Goal: Task Accomplishment & Management: Complete application form

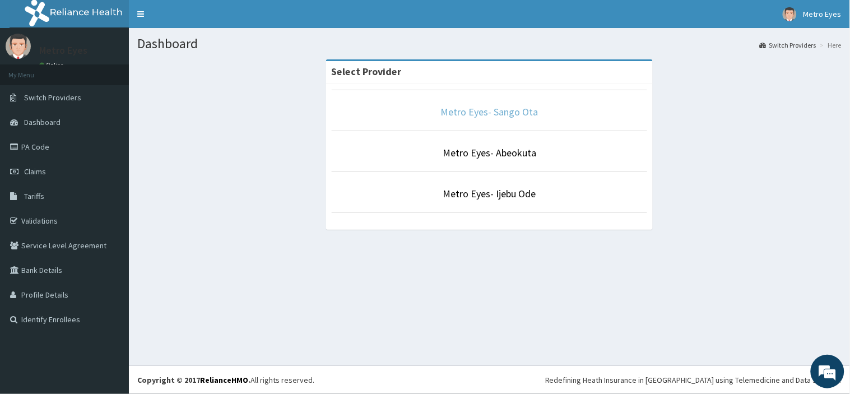
click at [474, 109] on link "Metro Eyes- Sango Ota" at bounding box center [489, 111] width 97 height 13
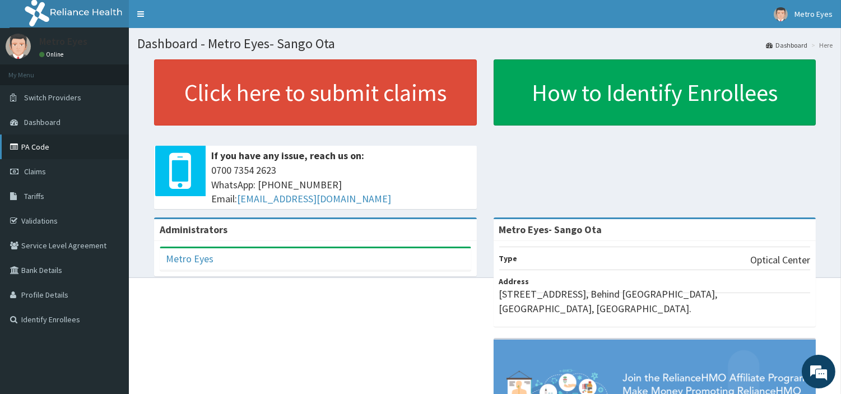
click at [42, 146] on link "PA Code" at bounding box center [64, 146] width 129 height 25
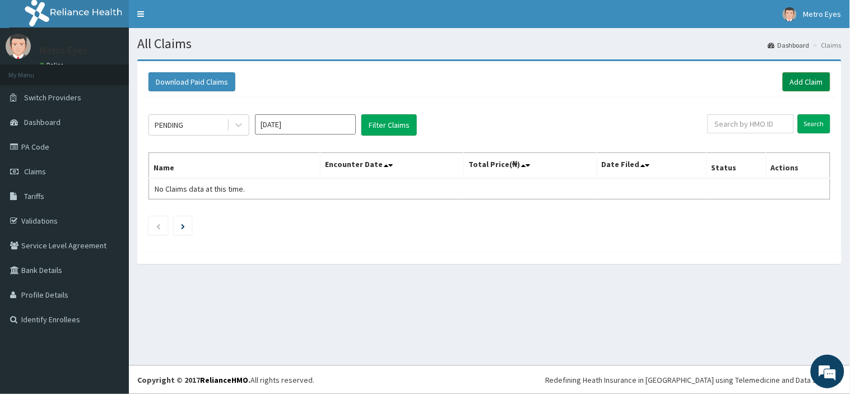
click at [806, 90] on link "Add Claim" at bounding box center [807, 81] width 48 height 19
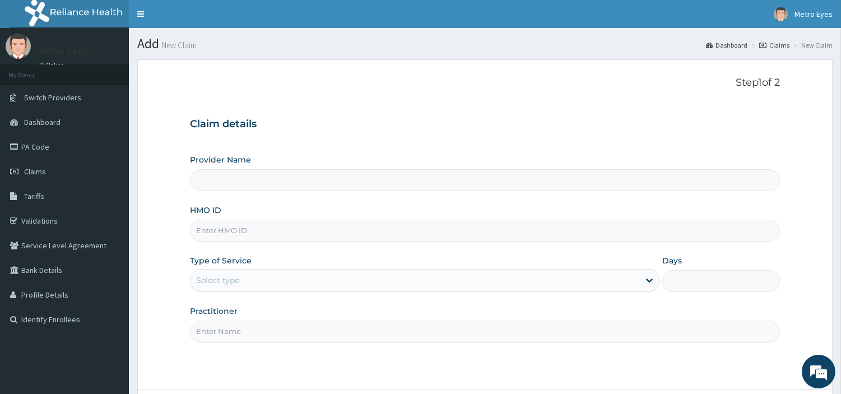
click at [250, 228] on input "HMO ID" at bounding box center [485, 231] width 590 height 22
type input "Metro Eyes- Sango Ota"
type input "k"
type input "KER/10013/A"
click at [266, 282] on div "Select type" at bounding box center [414, 280] width 449 height 18
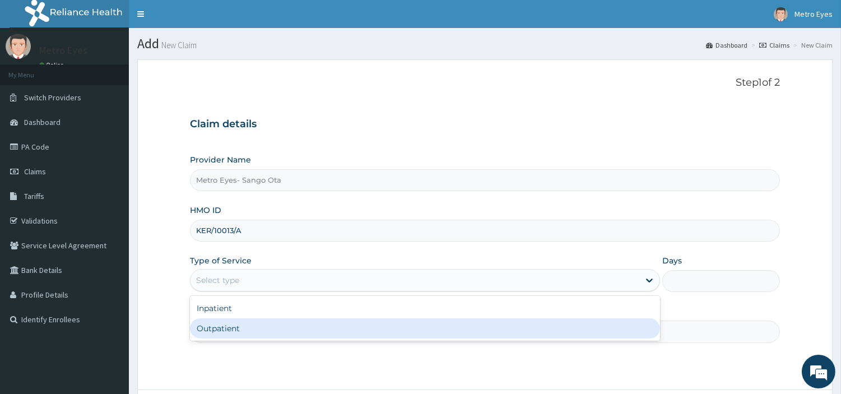
click at [221, 326] on div "Outpatient" at bounding box center [425, 328] width 470 height 20
type input "1"
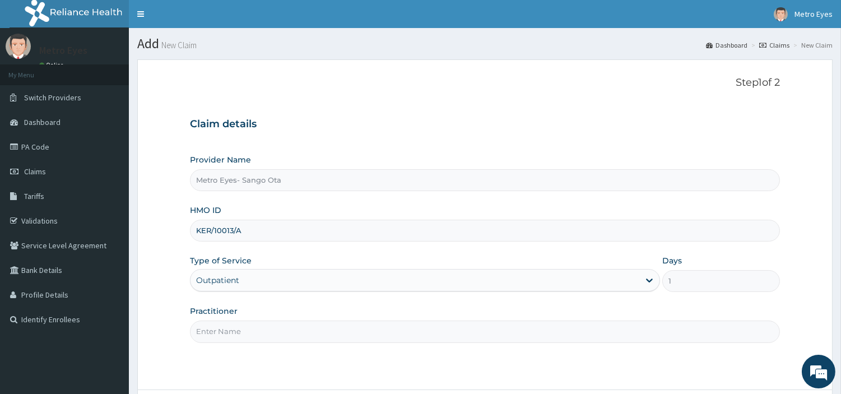
click at [310, 334] on input "Practitioner" at bounding box center [485, 331] width 590 height 22
type input "DR [PERSON_NAME]"
click at [384, 306] on div "Practitioner DR [PERSON_NAME]" at bounding box center [485, 323] width 590 height 37
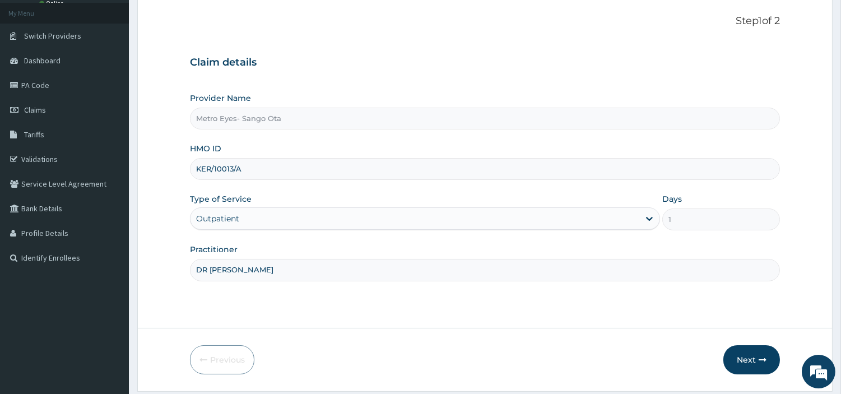
scroll to position [96, 0]
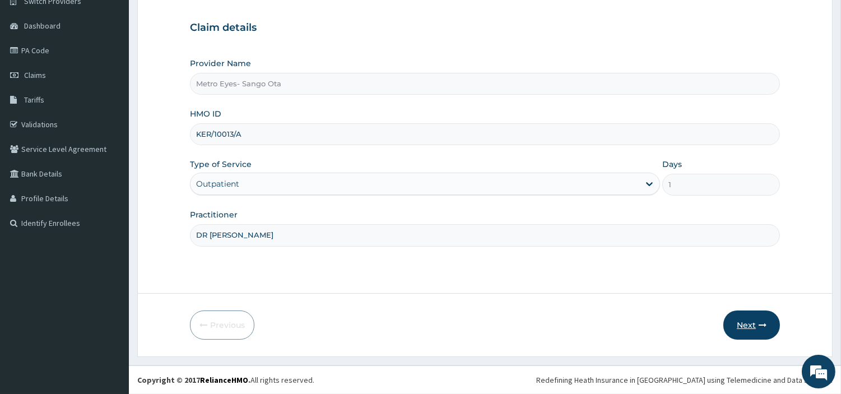
click at [741, 317] on button "Next" at bounding box center [751, 324] width 57 height 29
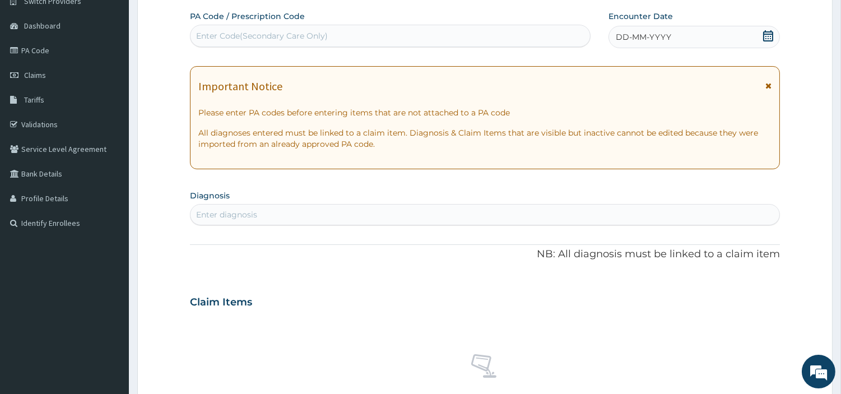
click at [270, 38] on div "Enter Code(Secondary Care Only)" at bounding box center [262, 35] width 132 height 11
drag, startPoint x: 270, startPoint y: 38, endPoint x: 205, endPoint y: 36, distance: 65.0
click at [205, 36] on div "Enter Code(Secondary Care Only)" at bounding box center [262, 35] width 132 height 11
drag, startPoint x: 205, startPoint y: 36, endPoint x: 462, endPoint y: 38, distance: 257.2
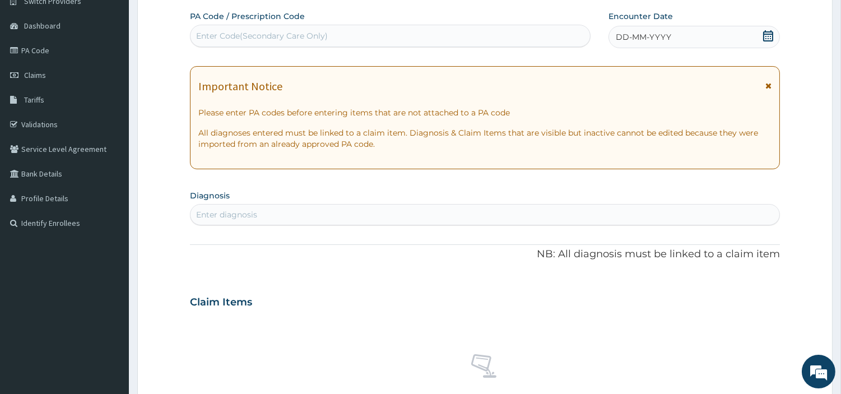
click at [462, 38] on div "Enter Code(Secondary Care Only)" at bounding box center [389, 36] width 399 height 18
drag, startPoint x: 462, startPoint y: 38, endPoint x: 308, endPoint y: 29, distance: 154.3
click at [308, 29] on div "Enter Code(Secondary Care Only)" at bounding box center [389, 36] width 399 height 18
type input "PA/B005B5"
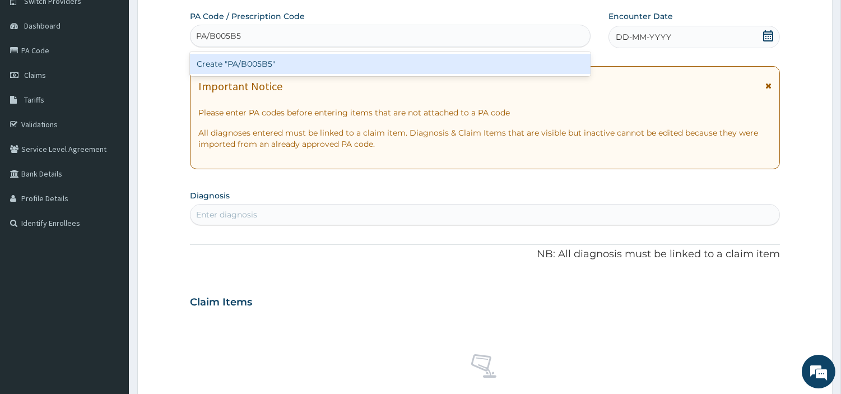
click at [262, 61] on div "Create "PA/B005B5"" at bounding box center [390, 64] width 401 height 20
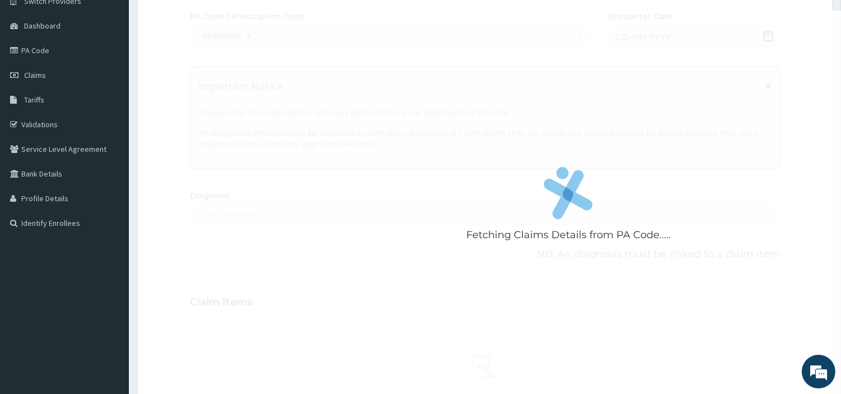
click at [394, 116] on div "Fetching Claims Details from PA Code....." at bounding box center [568, 208] width 757 height 394
